Goal: Navigation & Orientation: Find specific page/section

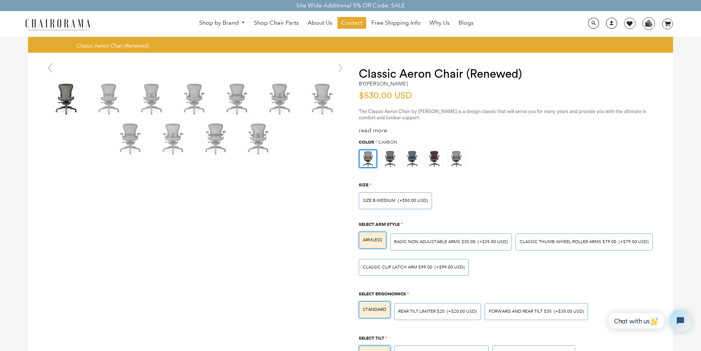
click at [605, 24] on link at bounding box center [610, 25] width 18 height 7
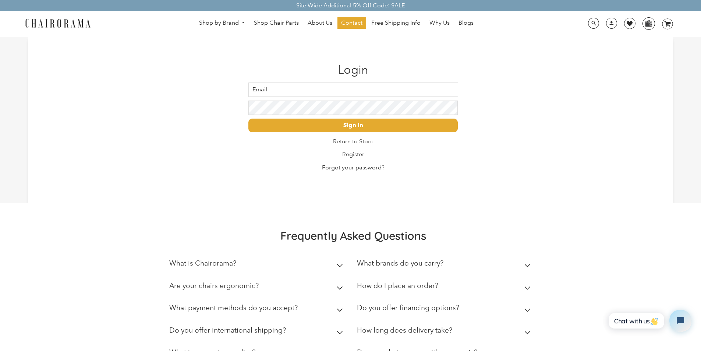
click at [644, 19] on img at bounding box center [648, 23] width 11 height 11
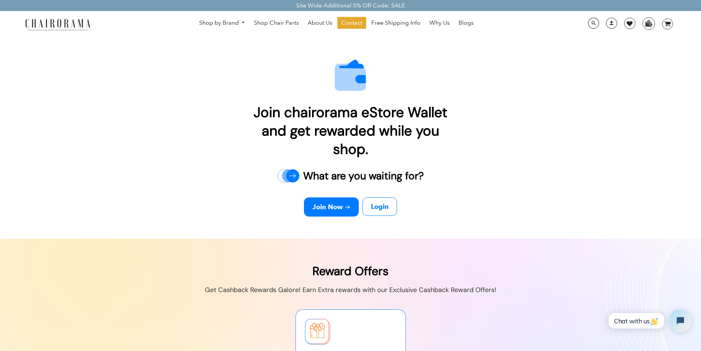
click at [457, 19] on link "Blogs" at bounding box center [466, 23] width 22 height 12
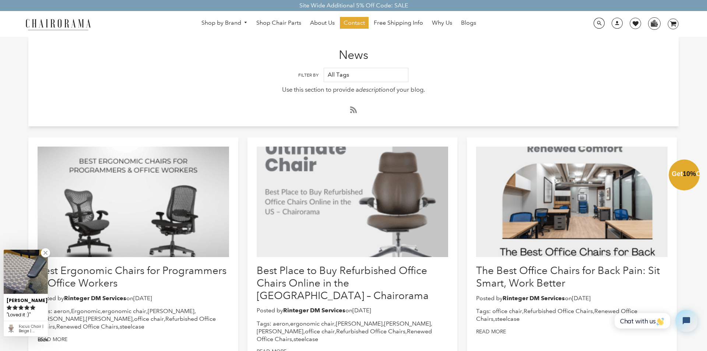
click at [151, 308] on div "Close dialog Exclusive Offer: Enjoy 10% Off! Get Your Coupon Code Now. Sign up …" at bounding box center [353, 174] width 707 height 351
